Goal: Task Accomplishment & Management: Use online tool/utility

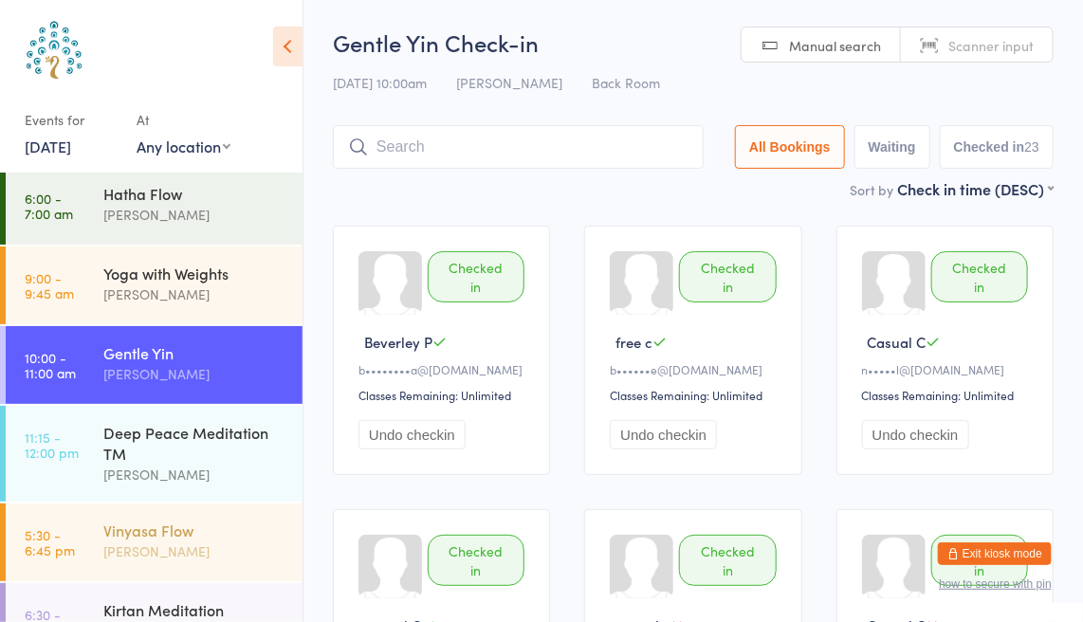
click at [144, 532] on div "Vinyasa Flow" at bounding box center [194, 530] width 183 height 21
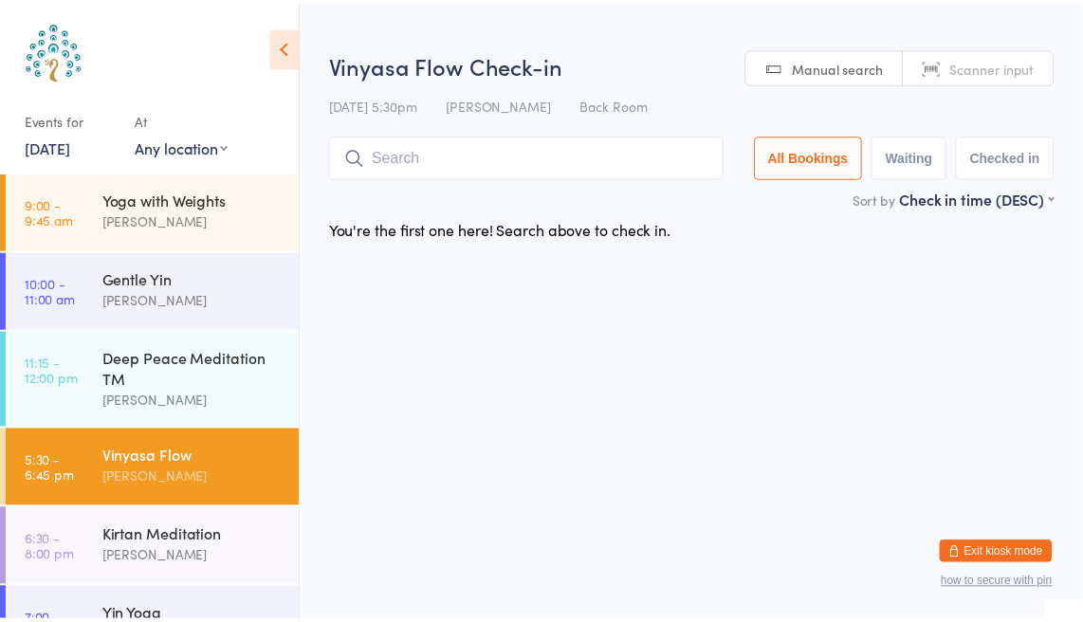
scroll to position [81, 0]
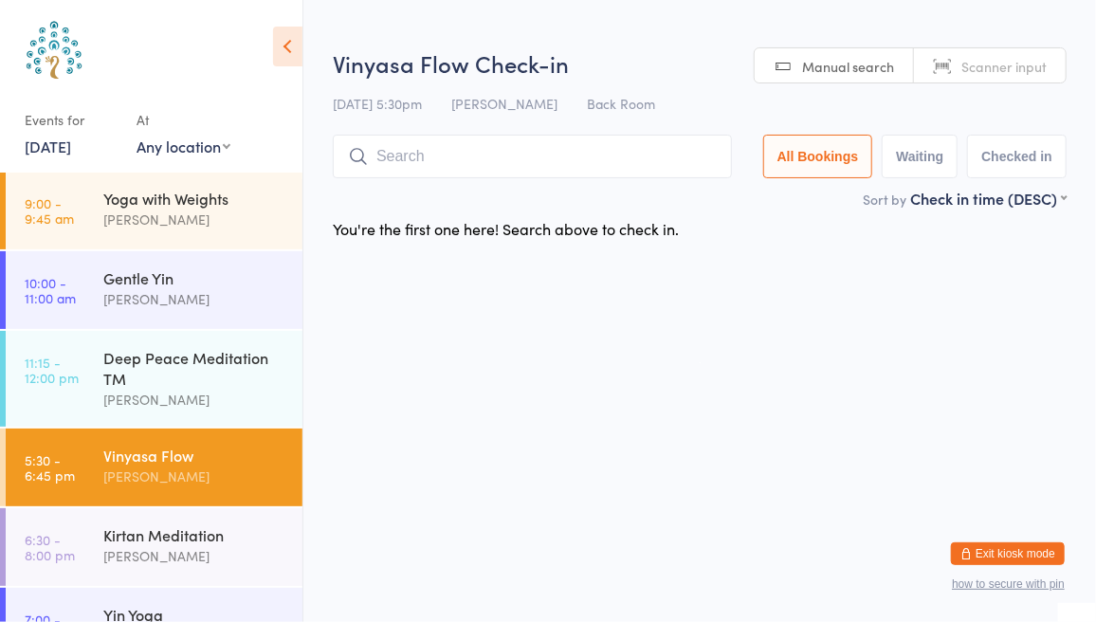
click at [983, 64] on span "Scanner input" at bounding box center [1004, 66] width 85 height 19
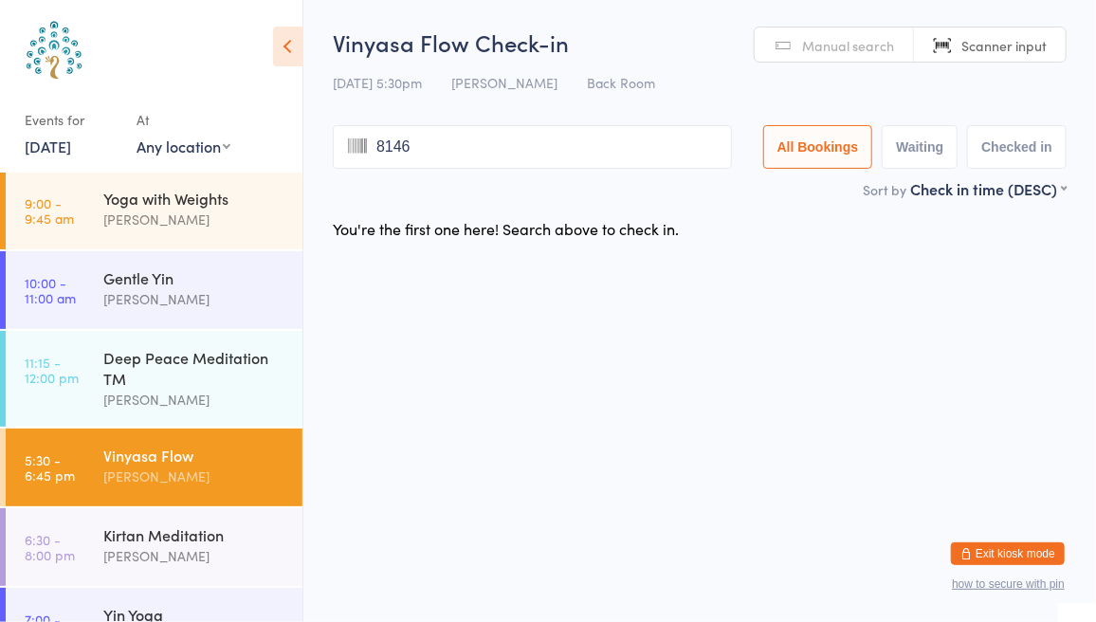
type input "8146"
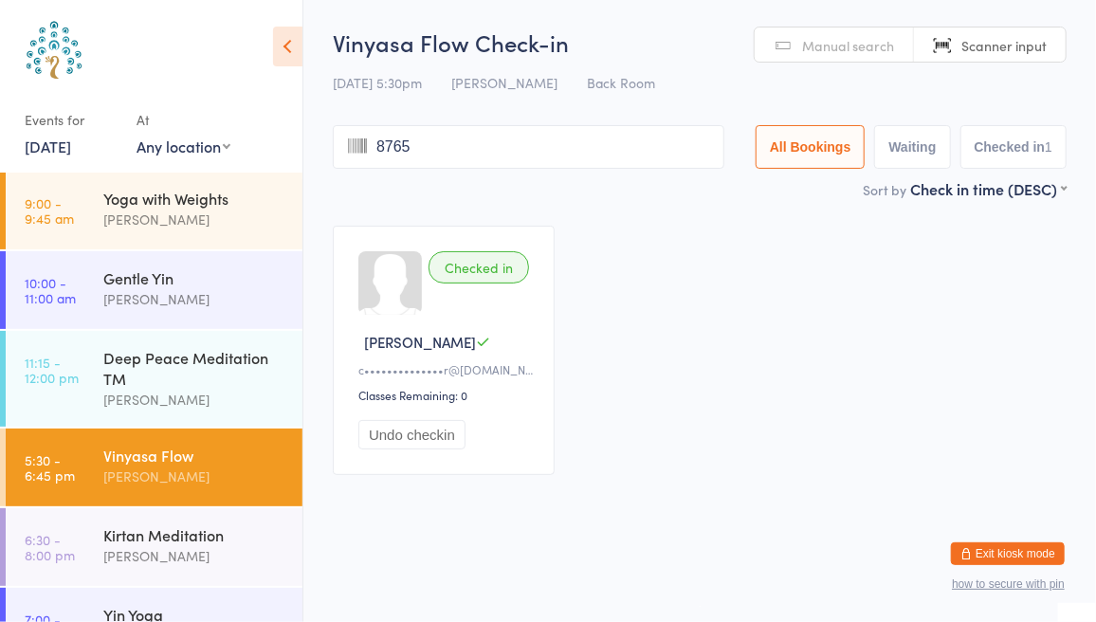
type input "8765"
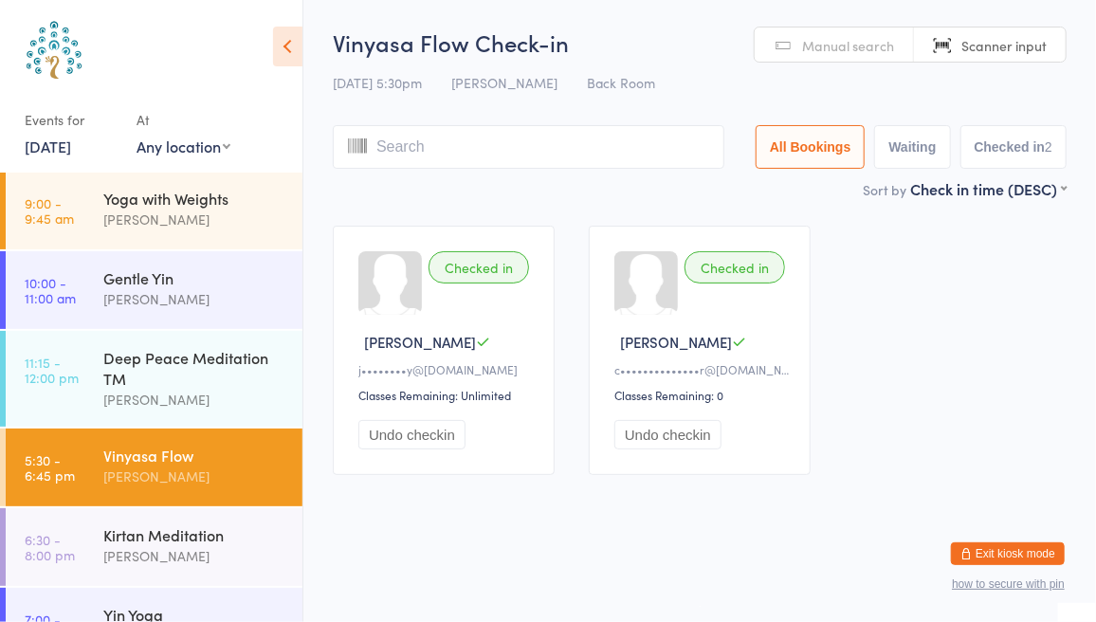
click at [829, 48] on span "Manual search" at bounding box center [848, 45] width 92 height 19
click at [644, 148] on input "search" at bounding box center [529, 147] width 392 height 44
type input "po [PERSON_NAME]"
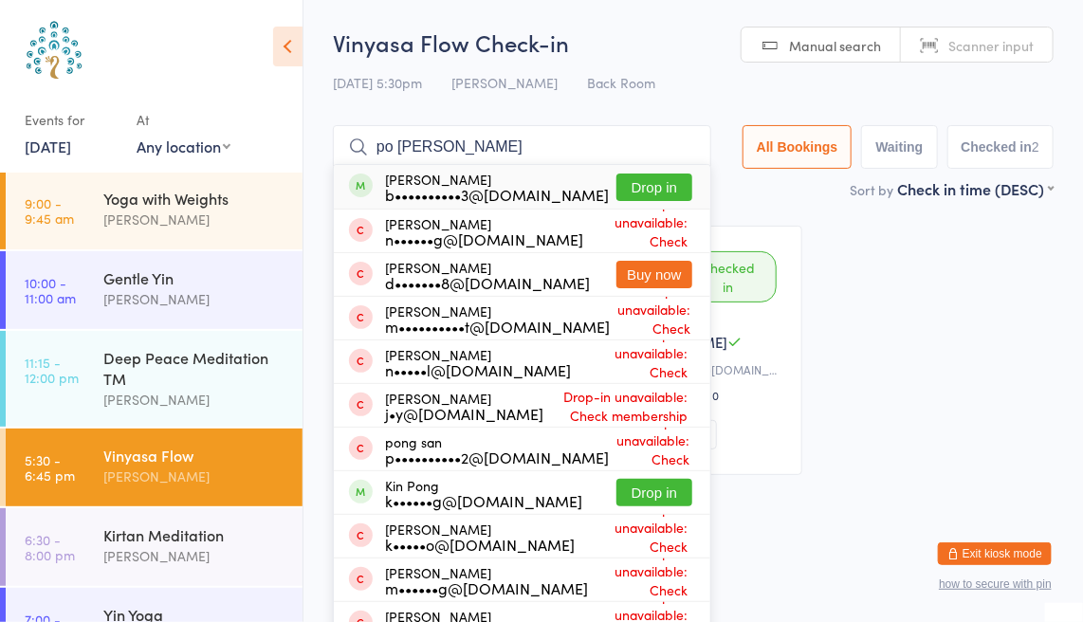
click at [657, 193] on button "Drop in" at bounding box center [654, 188] width 76 height 28
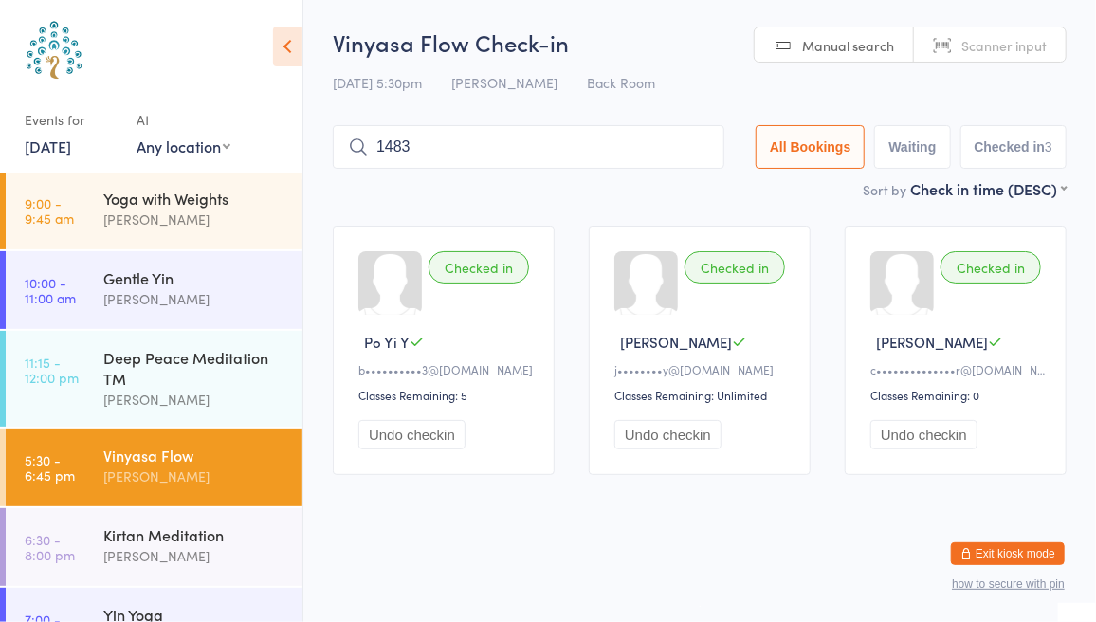
type input "1483"
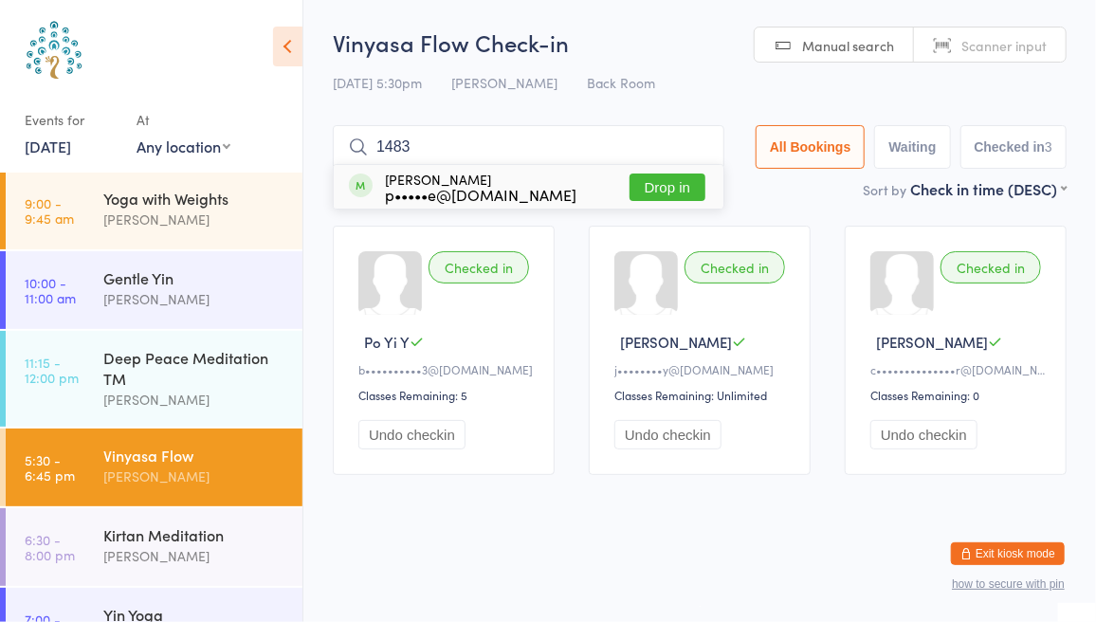
click at [672, 189] on button "Drop in" at bounding box center [668, 188] width 76 height 28
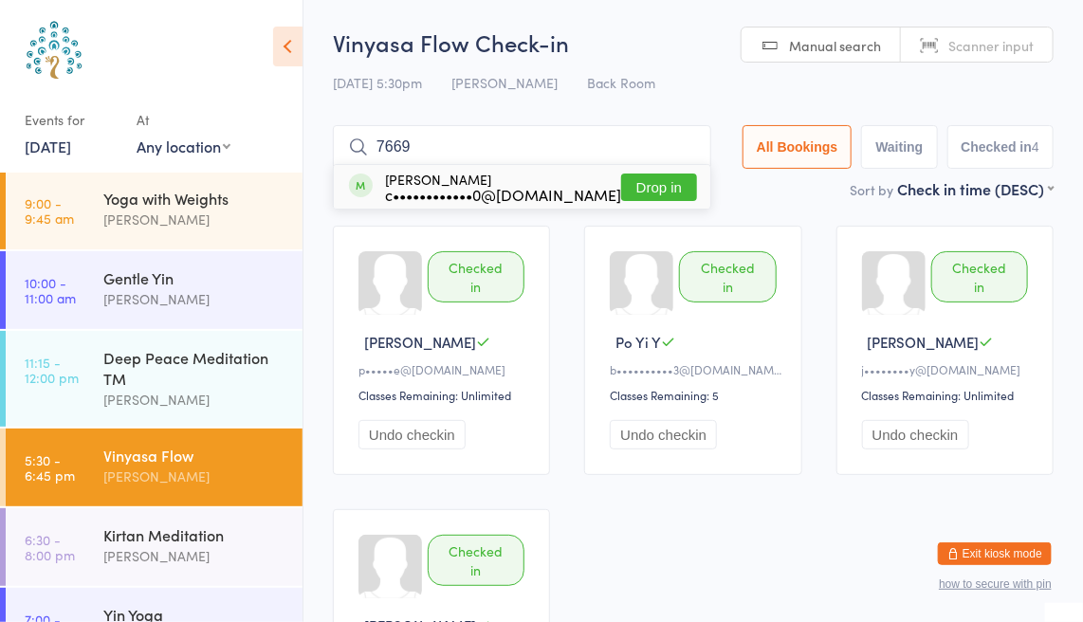
type input "766"
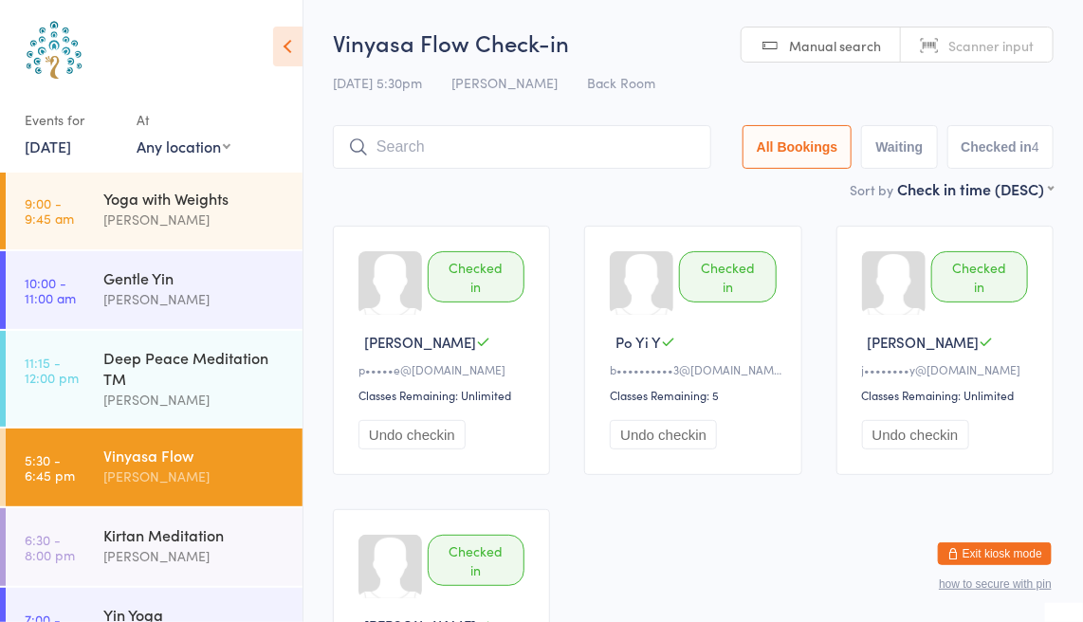
click at [990, 50] on span "Scanner input" at bounding box center [990, 45] width 85 height 19
type input "8295"
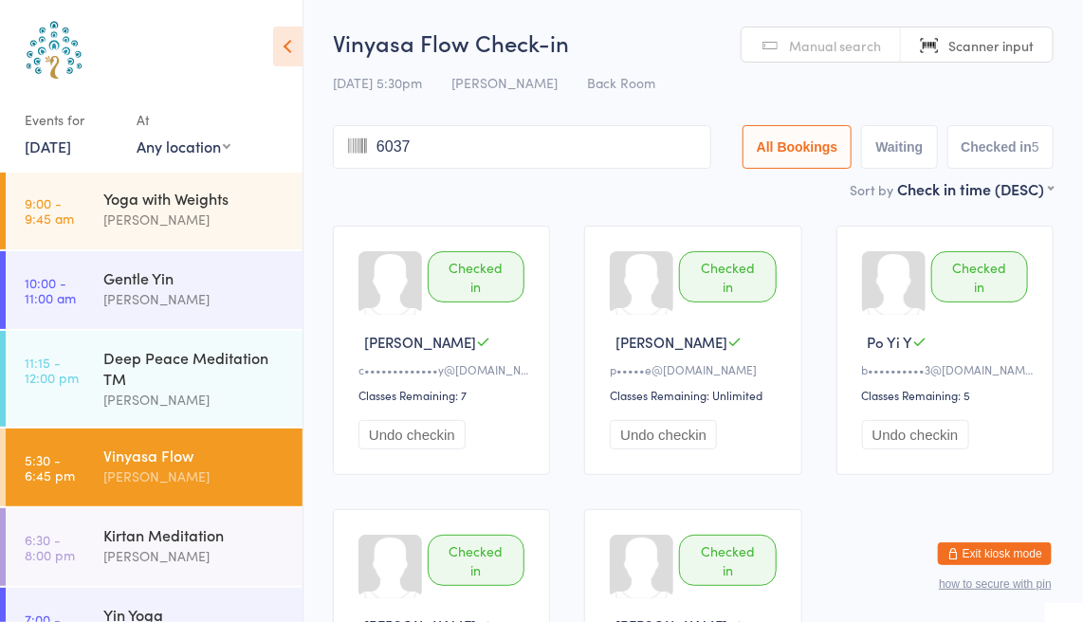
type input "6037"
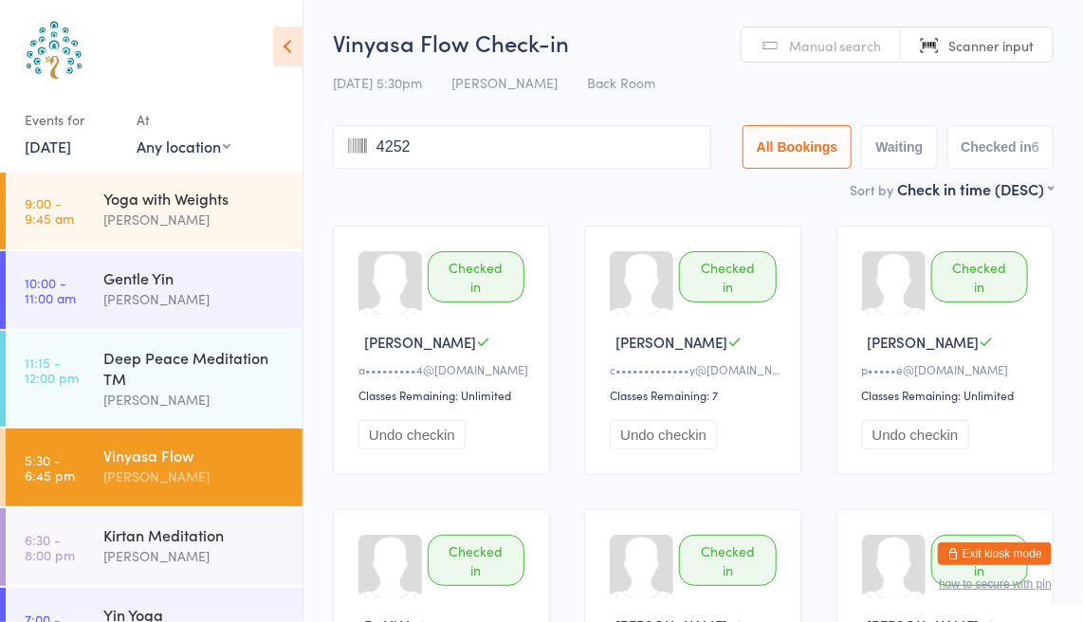
type input "4252"
click at [836, 55] on link "Manual search" at bounding box center [821, 46] width 159 height 36
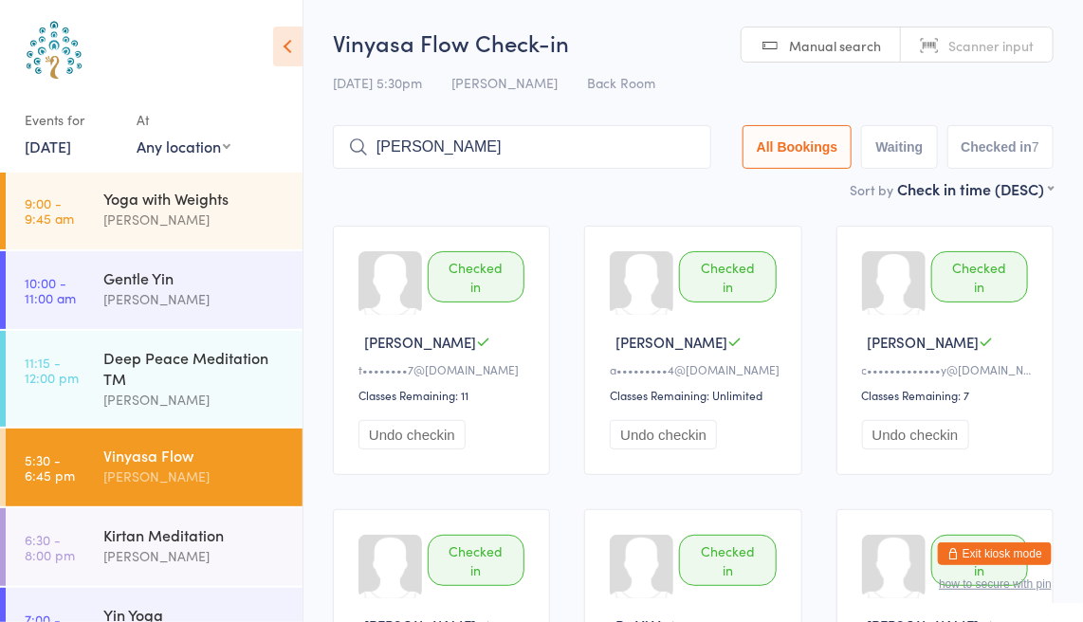
type input "[PERSON_NAME]"
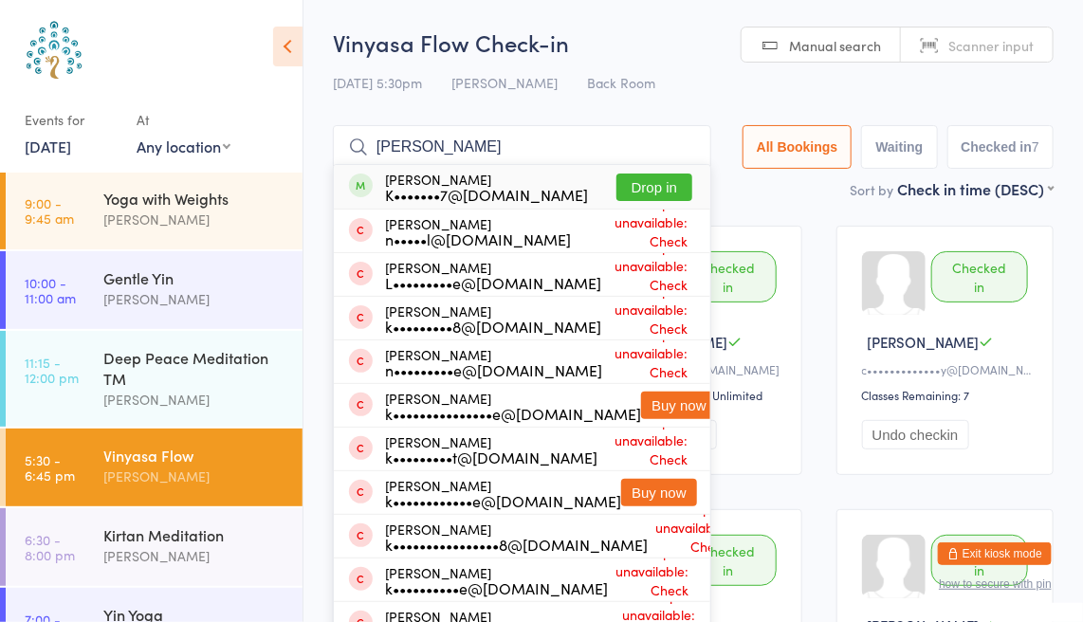
click at [652, 178] on button "Drop in" at bounding box center [654, 188] width 76 height 28
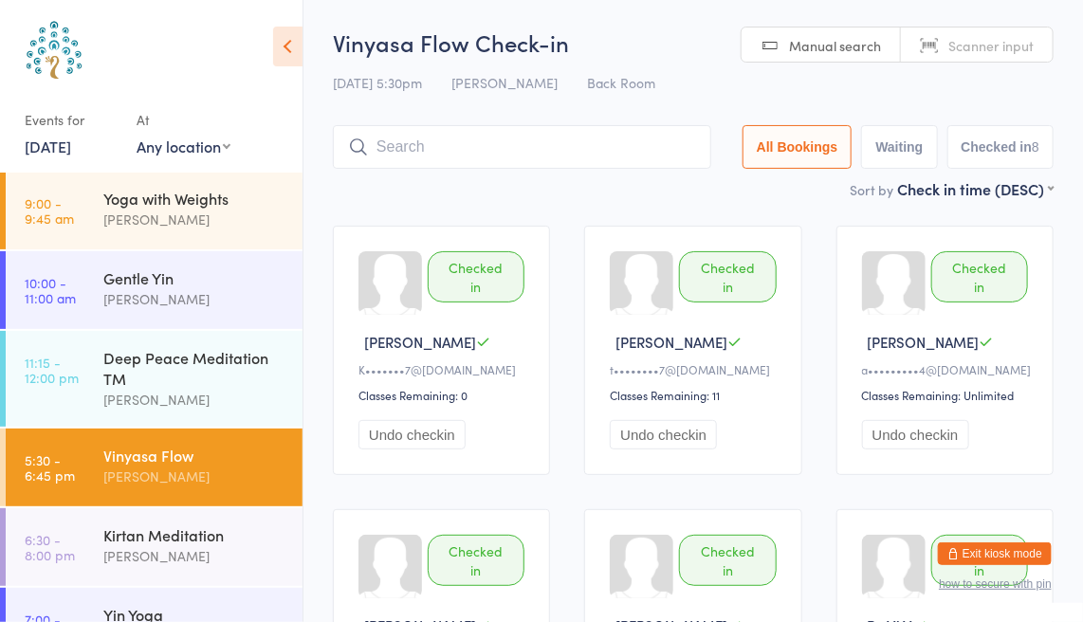
click at [1021, 47] on span "Scanner input" at bounding box center [990, 45] width 85 height 19
type input "8432"
click at [837, 51] on span "Manual search" at bounding box center [835, 45] width 92 height 19
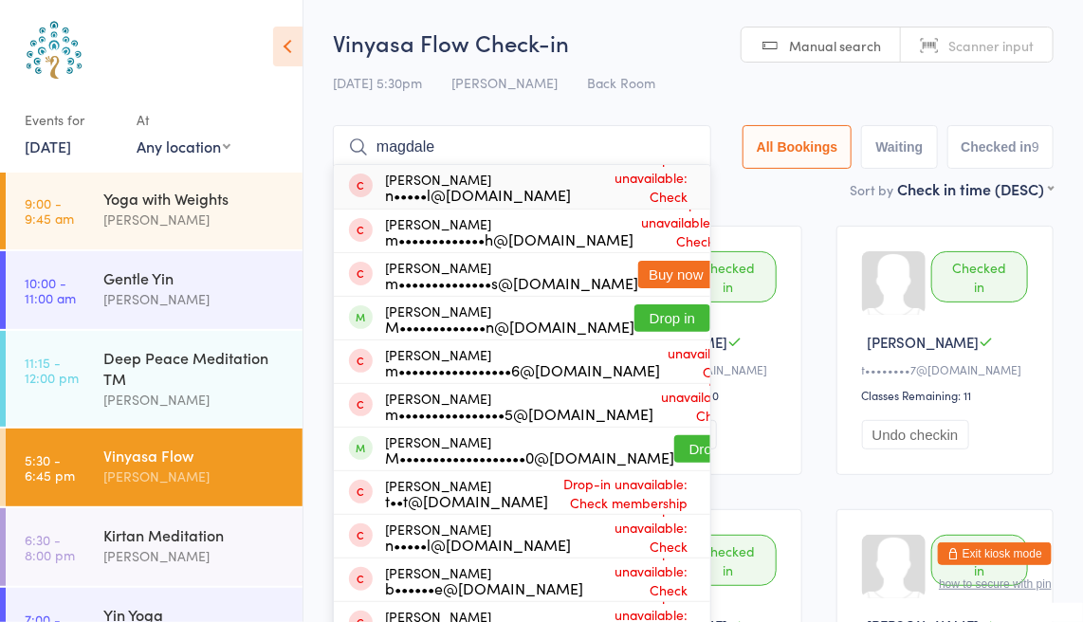
type input "magdale"
click at [675, 451] on button "Drop in" at bounding box center [712, 449] width 76 height 28
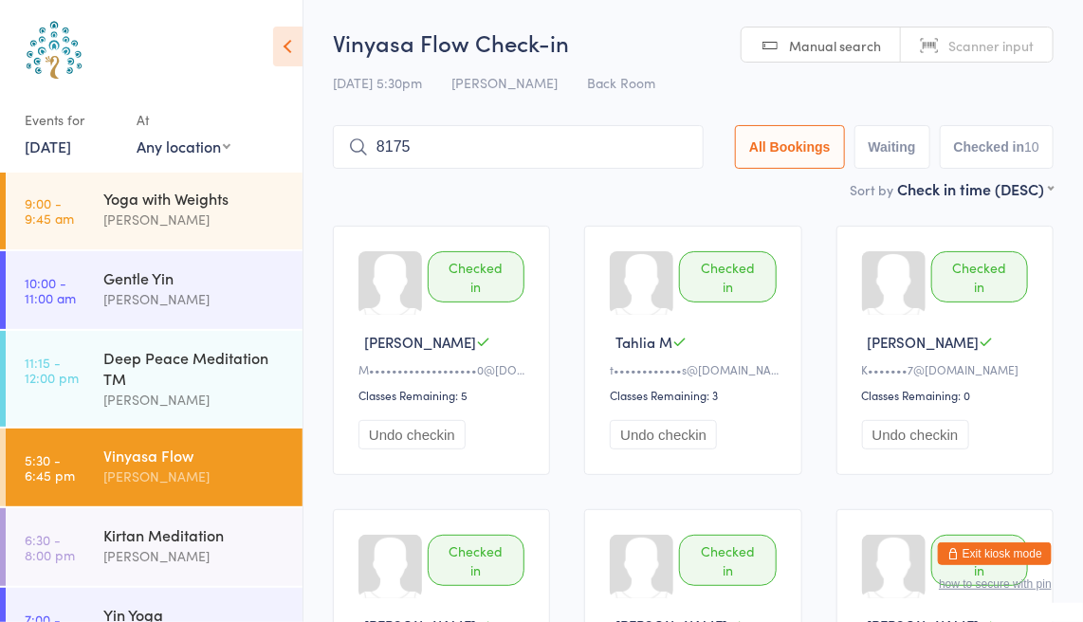
type input "8175"
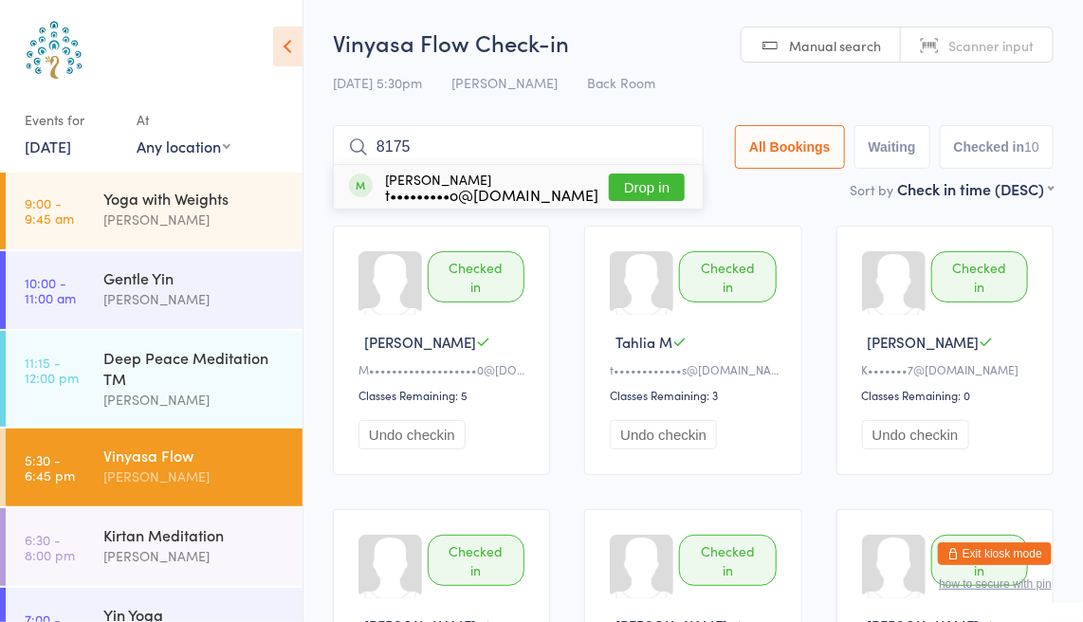
click at [635, 172] on div "[PERSON_NAME] t•••••••••o@[DOMAIN_NAME] Drop in" at bounding box center [518, 187] width 369 height 44
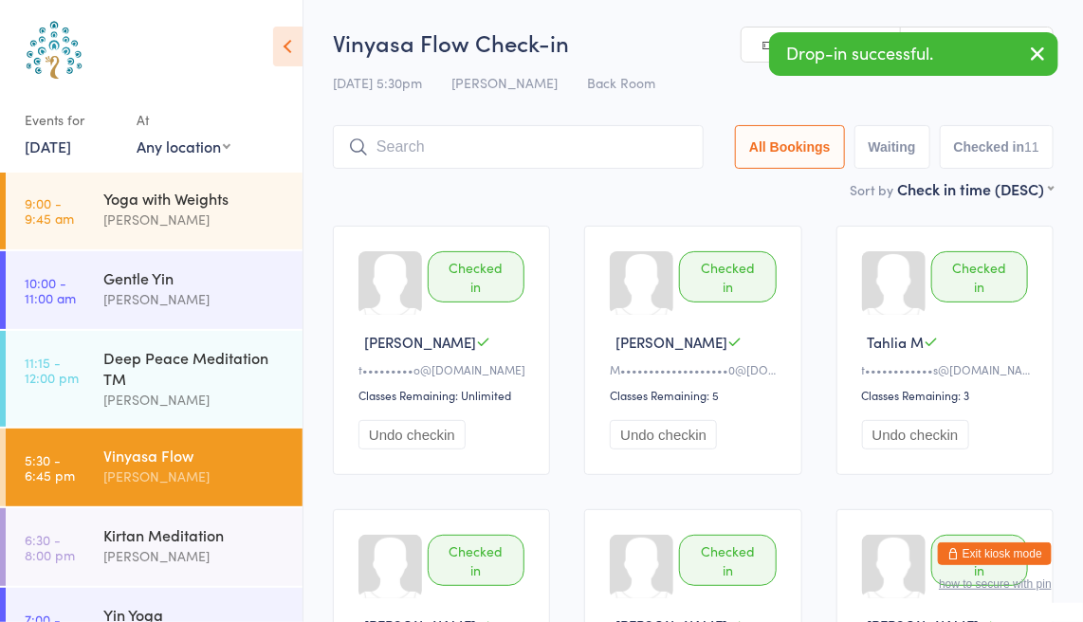
click at [1045, 54] on icon "button" at bounding box center [1037, 54] width 23 height 24
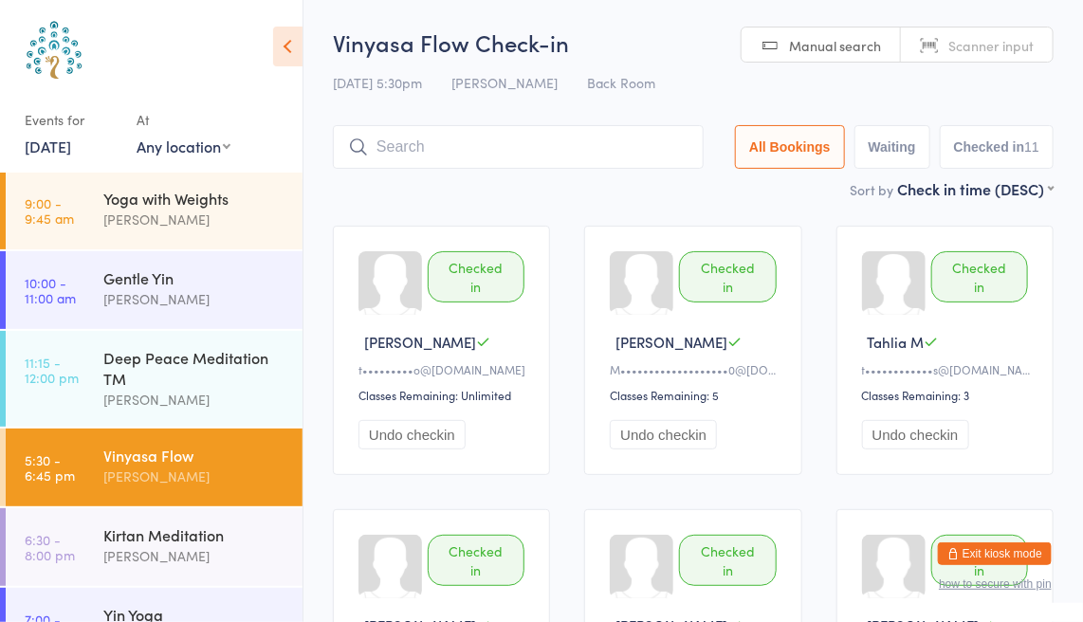
click at [506, 151] on input "search" at bounding box center [518, 147] width 371 height 44
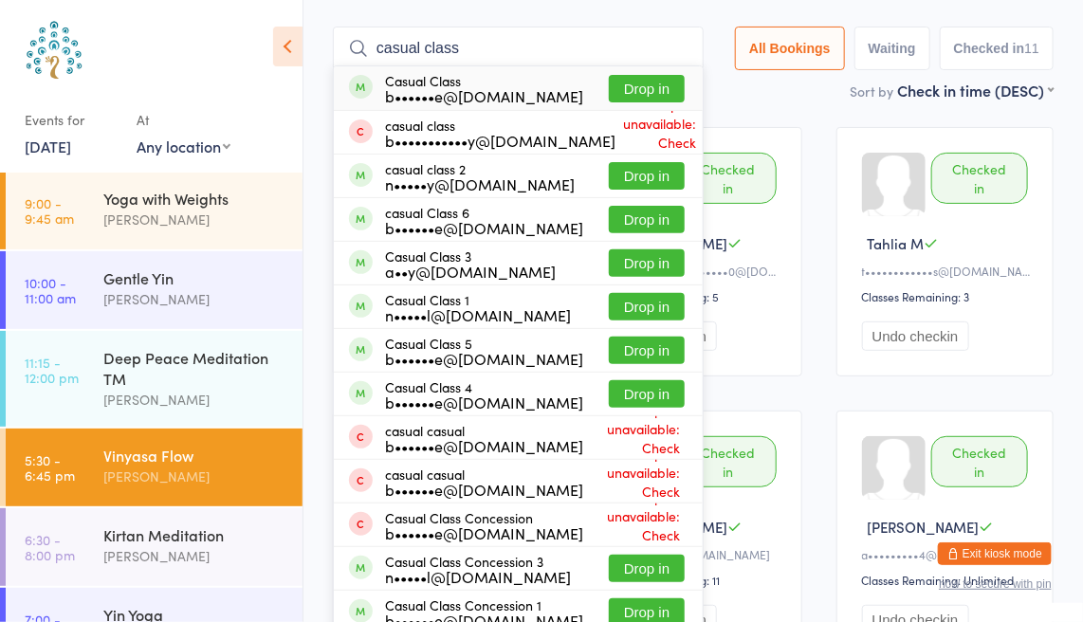
type input "casual class"
click at [644, 92] on button "Drop in" at bounding box center [647, 89] width 76 height 28
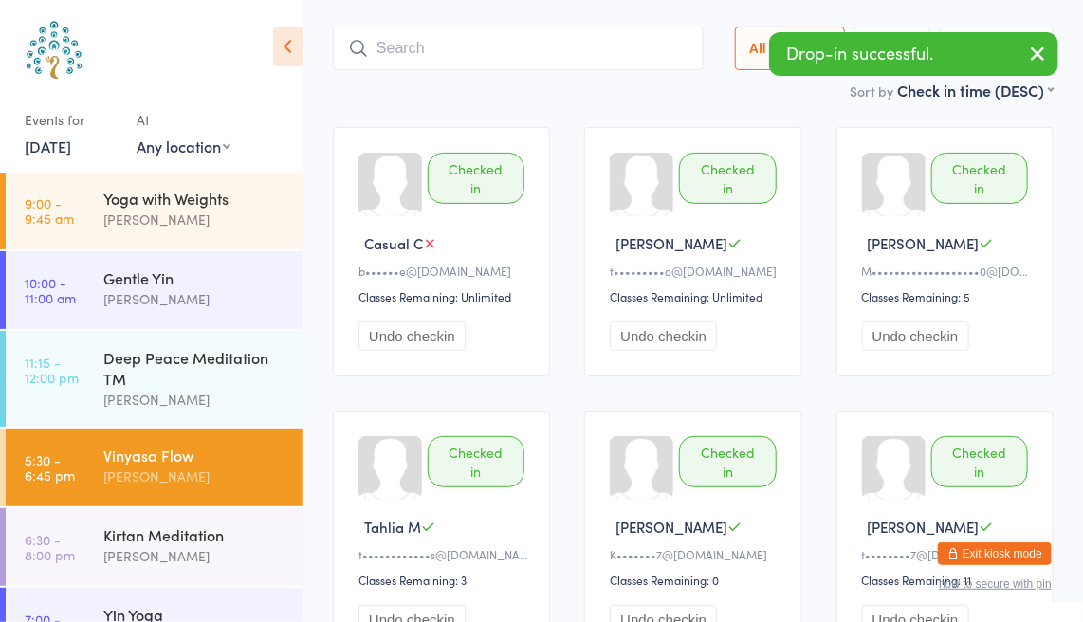
click at [1034, 46] on icon "button" at bounding box center [1037, 54] width 23 height 24
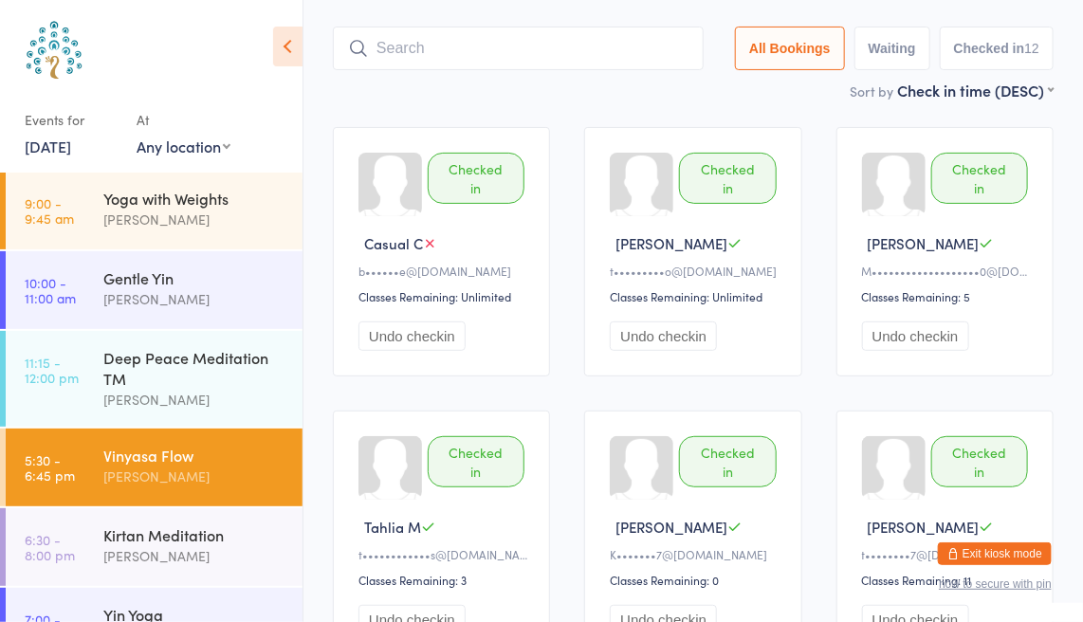
scroll to position [0, 0]
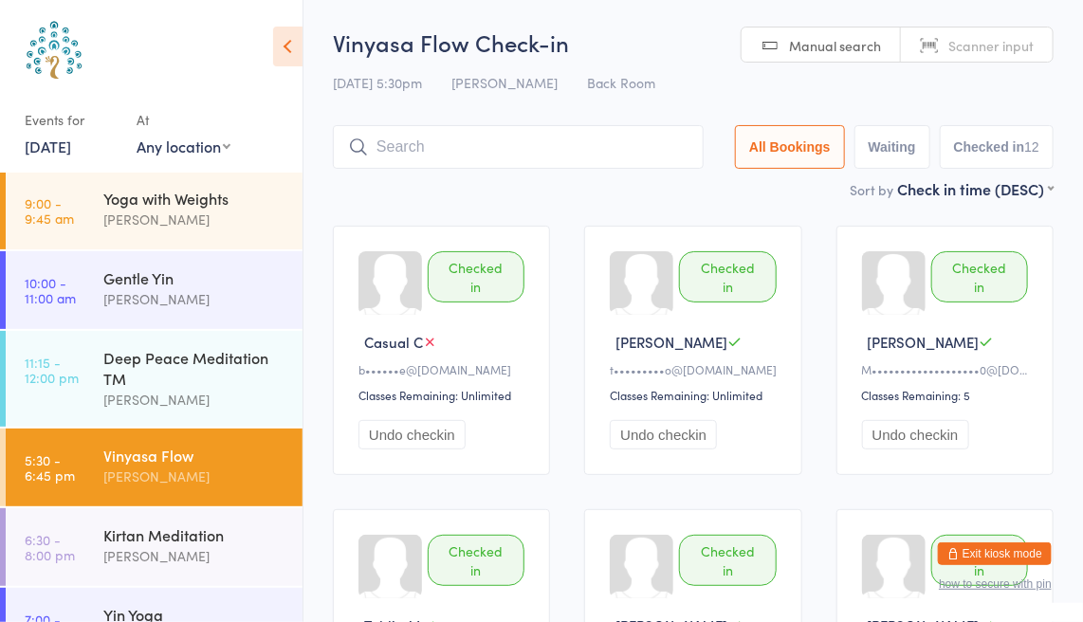
click at [999, 41] on span "Scanner input" at bounding box center [990, 45] width 85 height 19
